Goal: Communication & Community: Participate in discussion

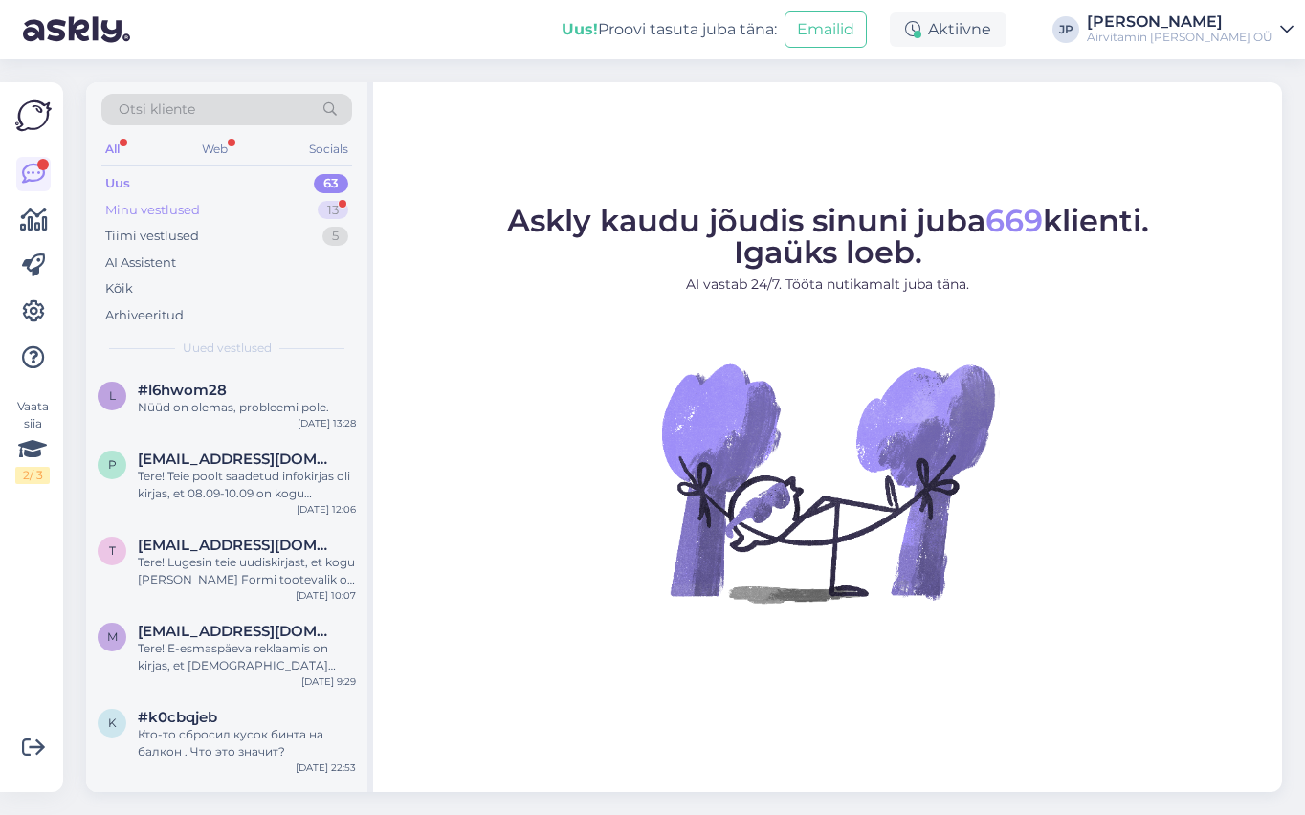
click at [166, 210] on div "Minu vestlused" at bounding box center [152, 210] width 95 height 19
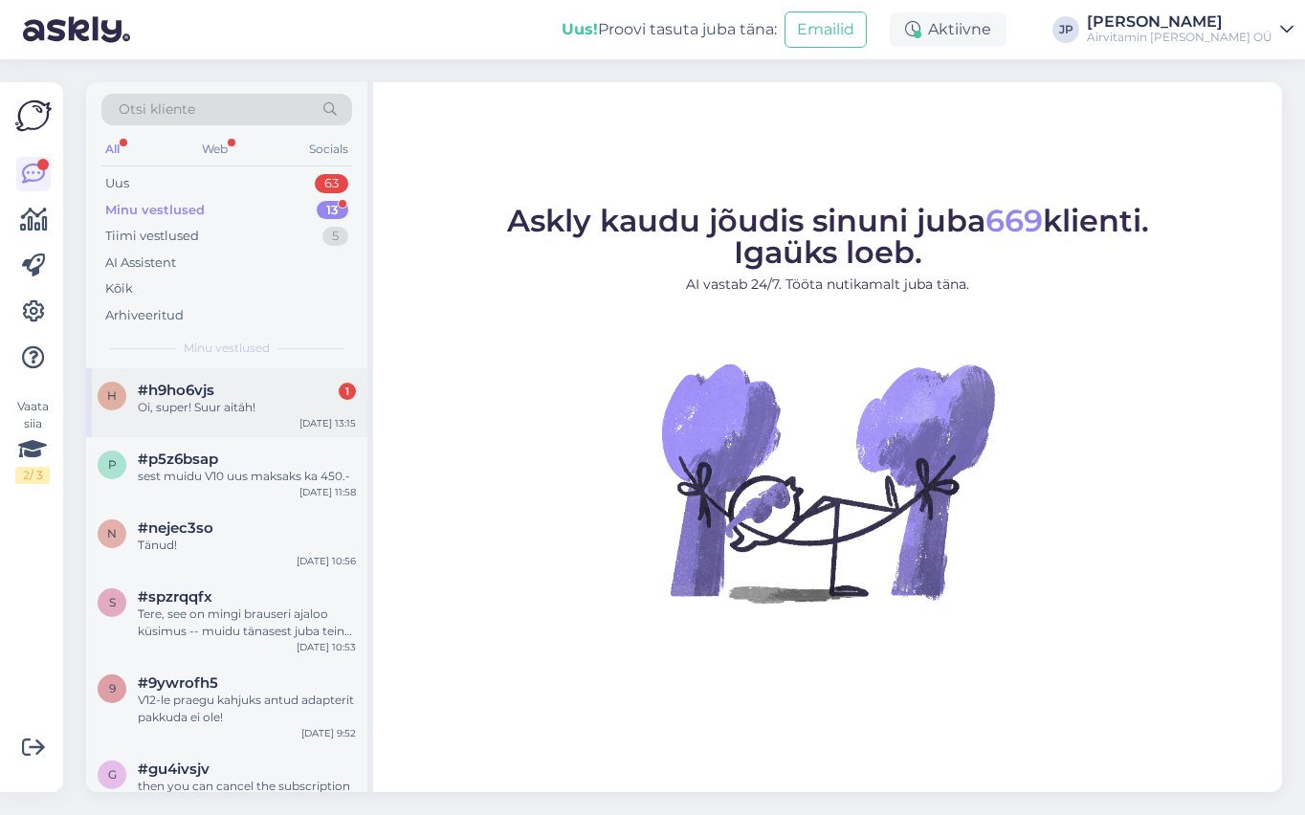
click at [207, 404] on div "Oi, super! Suur aitäh!" at bounding box center [247, 407] width 218 height 17
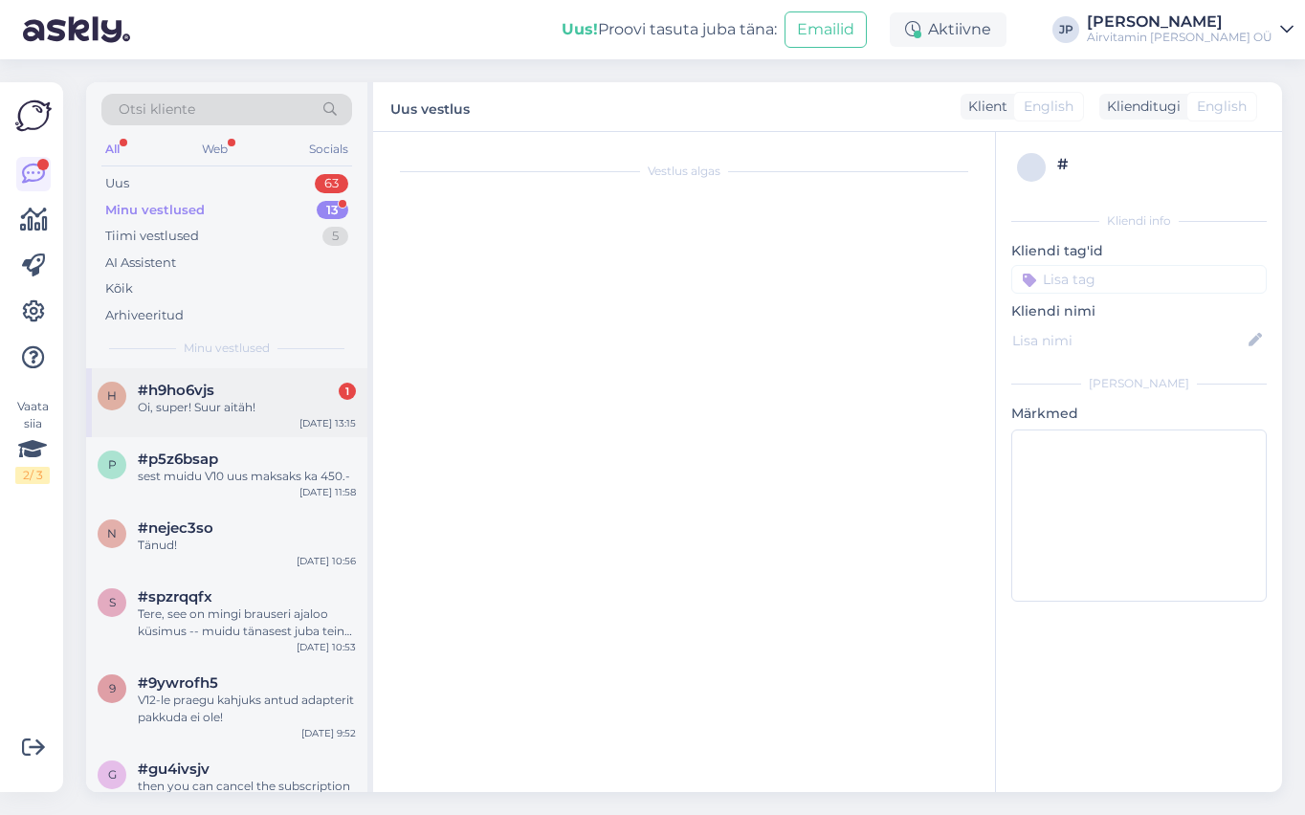
scroll to position [698, 0]
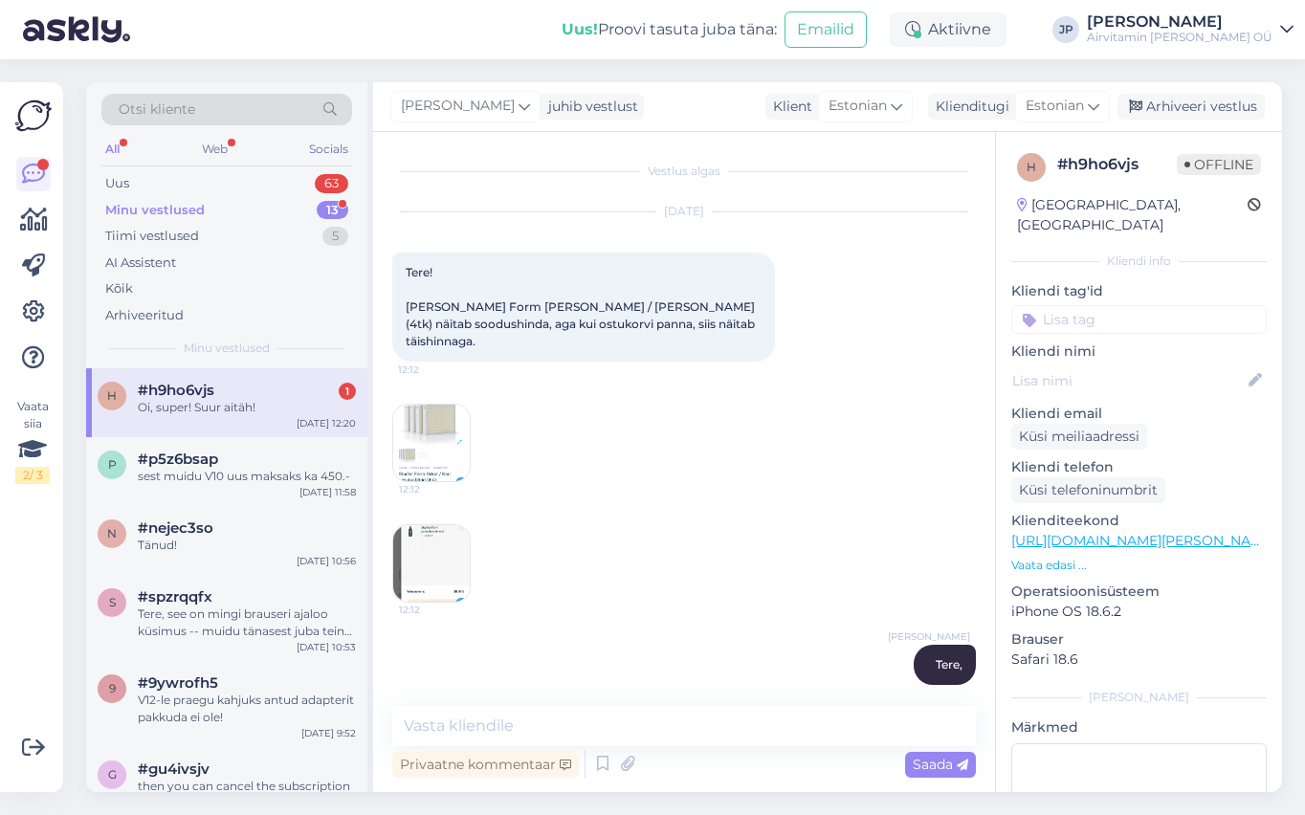
scroll to position [698, 0]
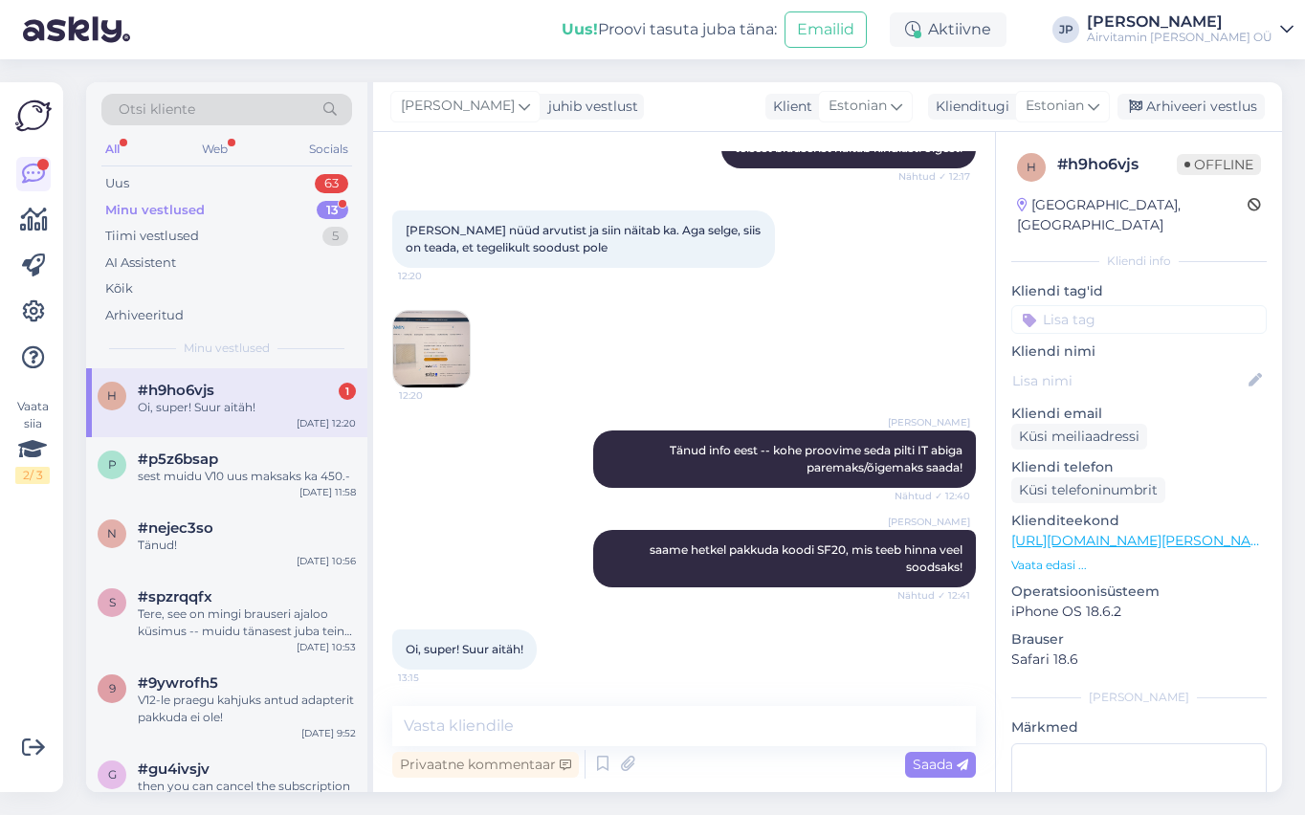
click at [180, 404] on div "Oi, super! Suur aitäh!" at bounding box center [247, 407] width 218 height 17
click at [160, 207] on div "Minu vestlused" at bounding box center [155, 210] width 100 height 19
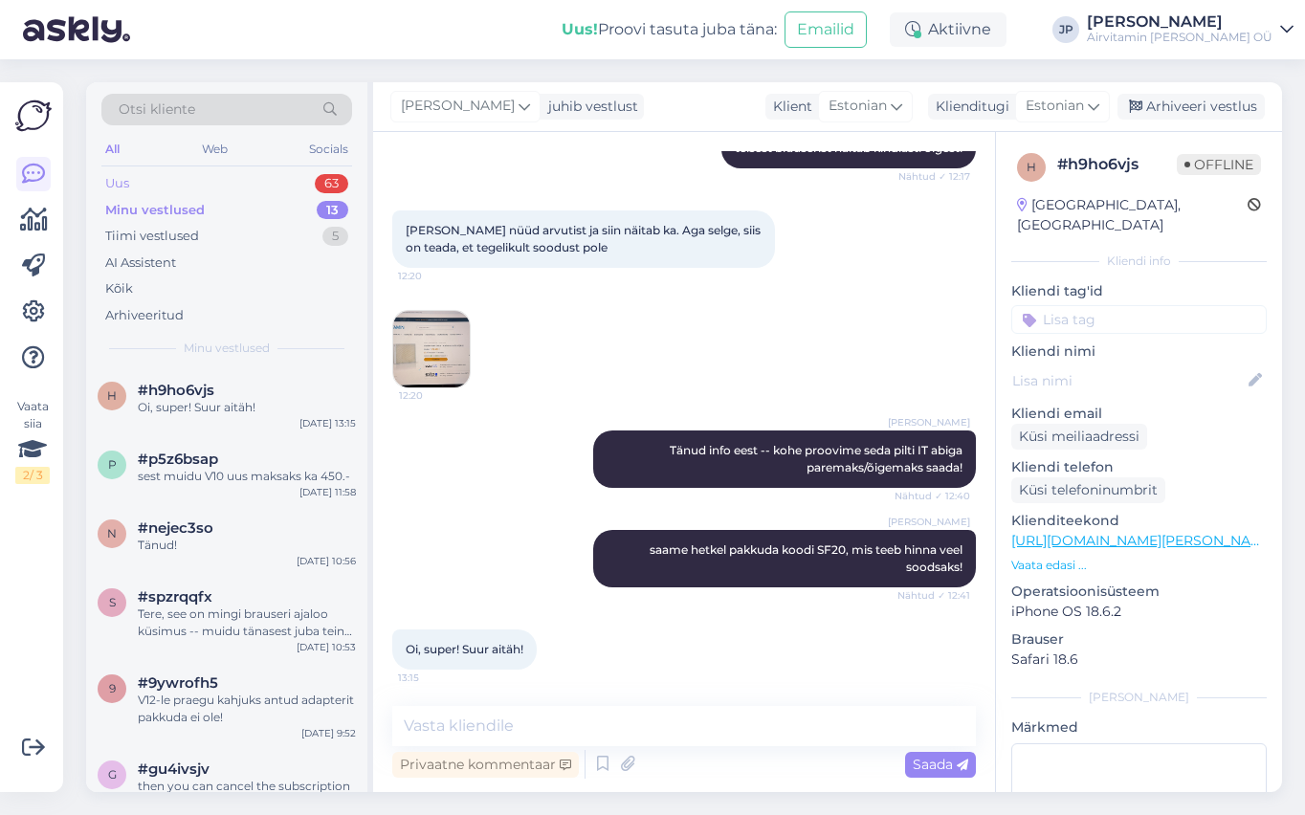
click at [116, 181] on div "Uus" at bounding box center [117, 183] width 24 height 19
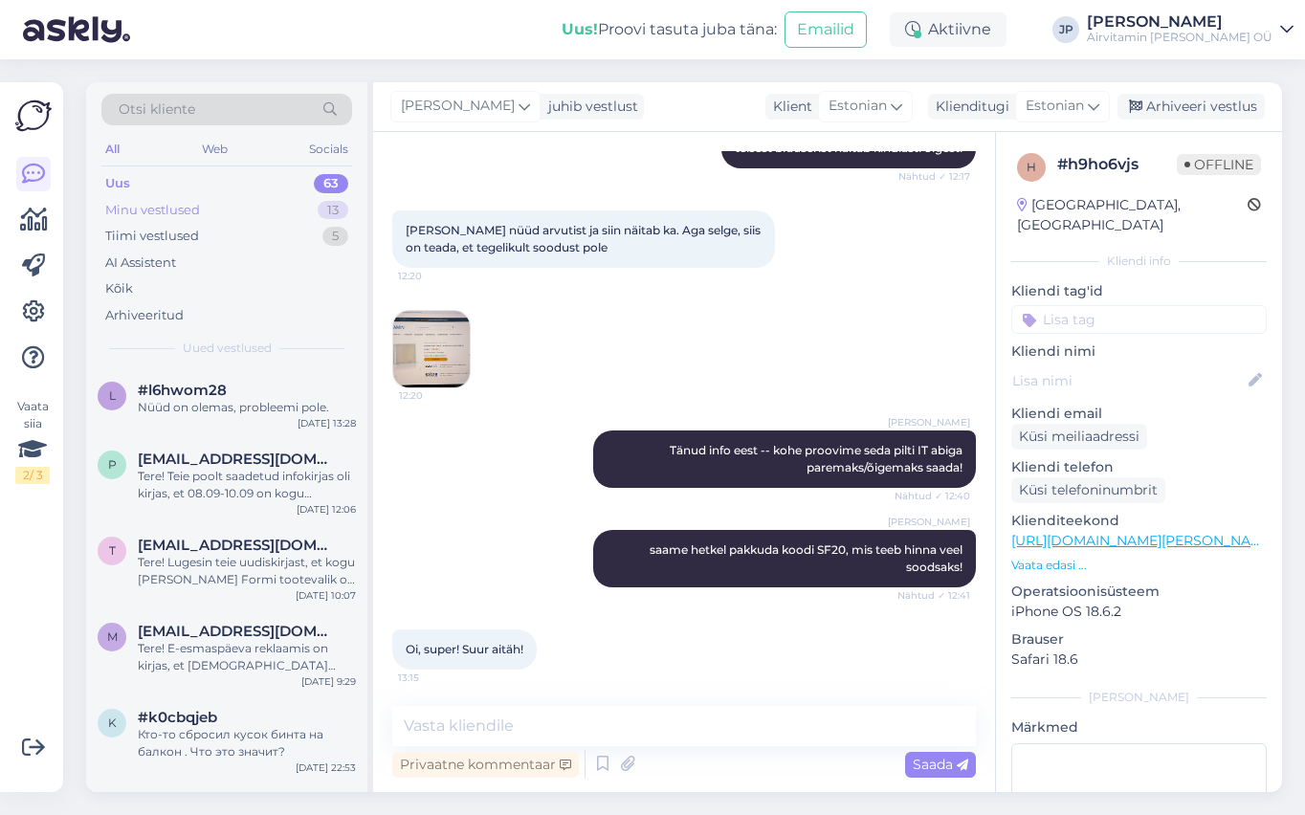
click at [144, 212] on div "Minu vestlused" at bounding box center [152, 210] width 95 height 19
